Goal: Information Seeking & Learning: Learn about a topic

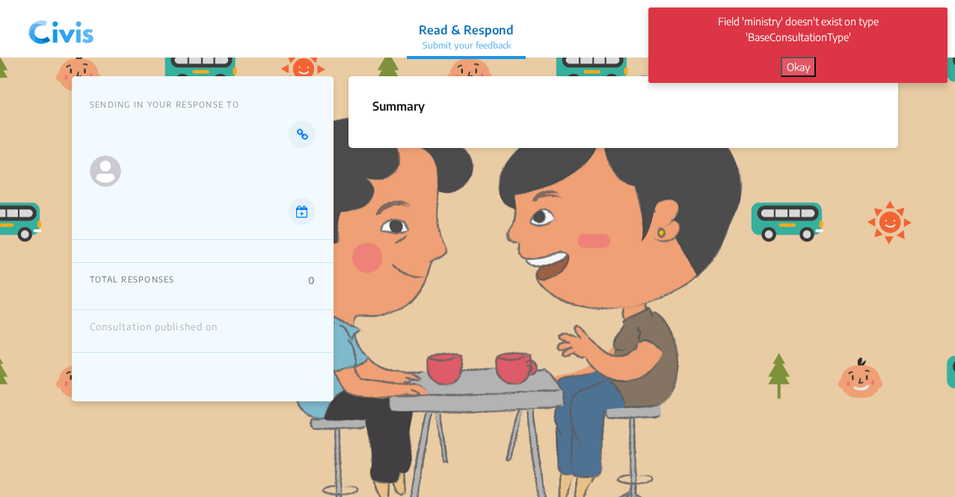
scroll to position [348, 0]
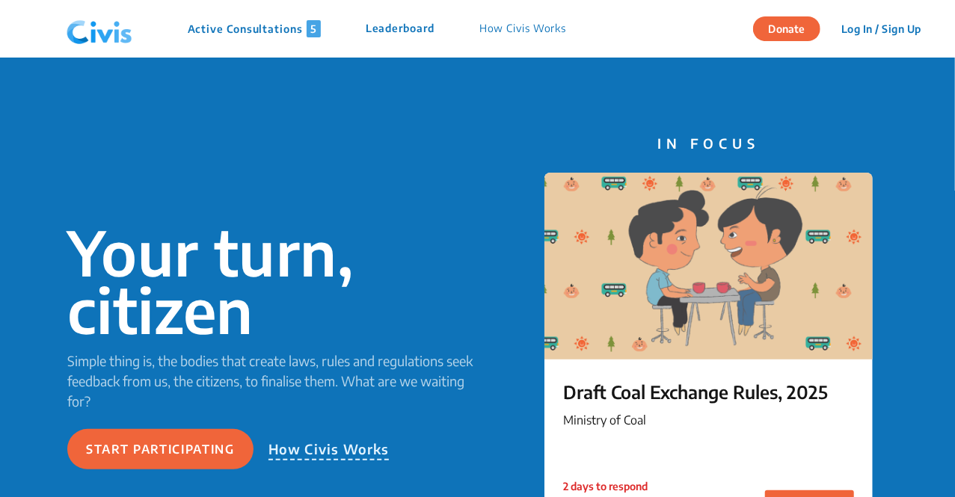
click at [314, 30] on span "5" at bounding box center [314, 28] width 14 height 17
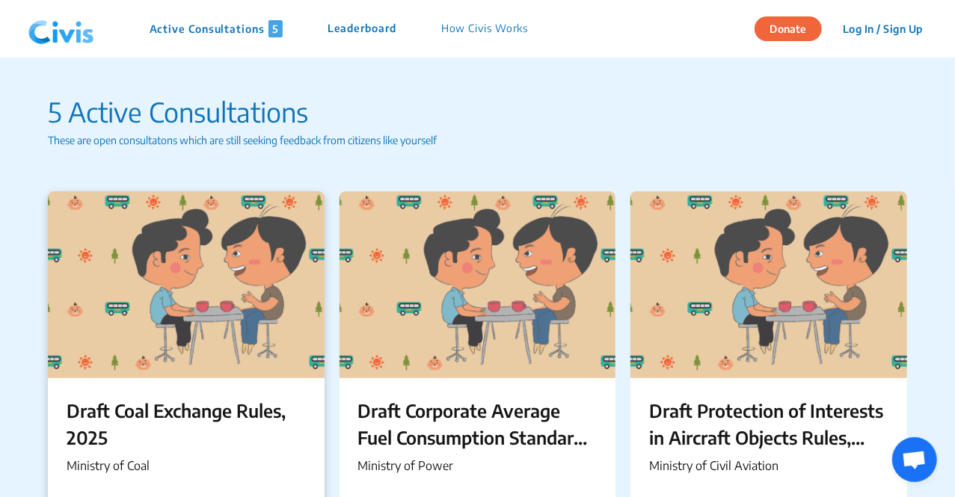
click at [223, 221] on div at bounding box center [186, 284] width 277 height 187
